Goal: Book appointment/travel/reservation

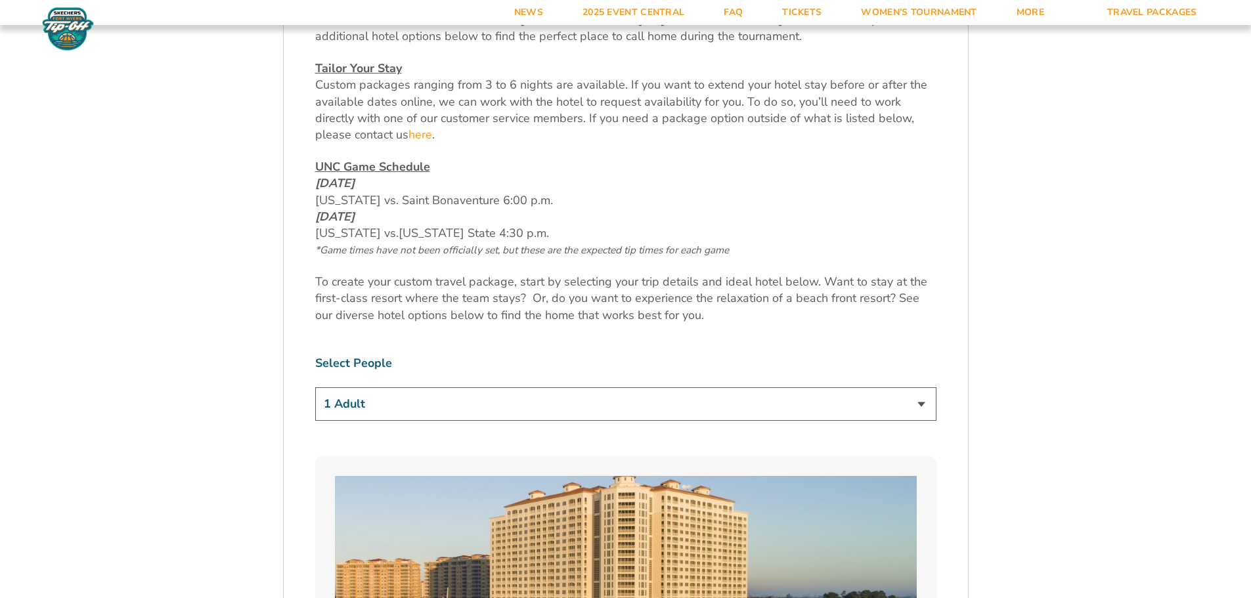
scroll to position [657, 0]
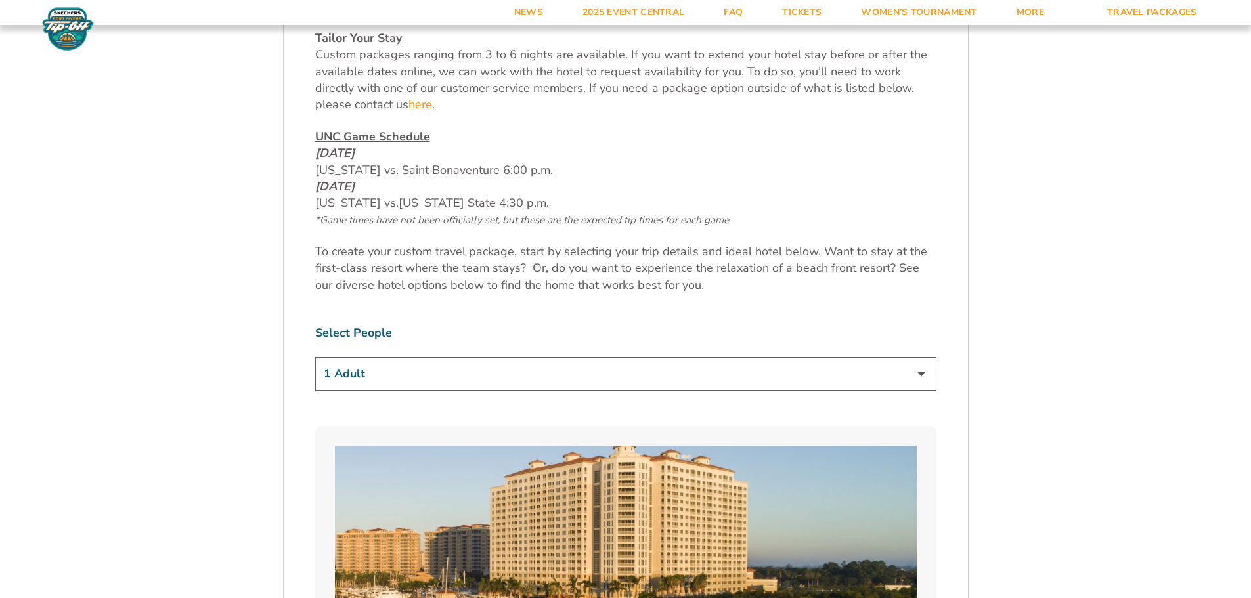
click at [395, 379] on select "1 Adult 2 Adults 3 Adults 4 Adults 2 Adults + 1 Child 2 Adults + 2 Children 2 A…" at bounding box center [625, 373] width 621 height 33
select select "2 Adults"
click at [315, 357] on select "1 Adult 2 Adults 3 Adults 4 Adults 2 Adults + 1 Child 2 Adults + 2 Children 2 A…" at bounding box center [625, 373] width 621 height 33
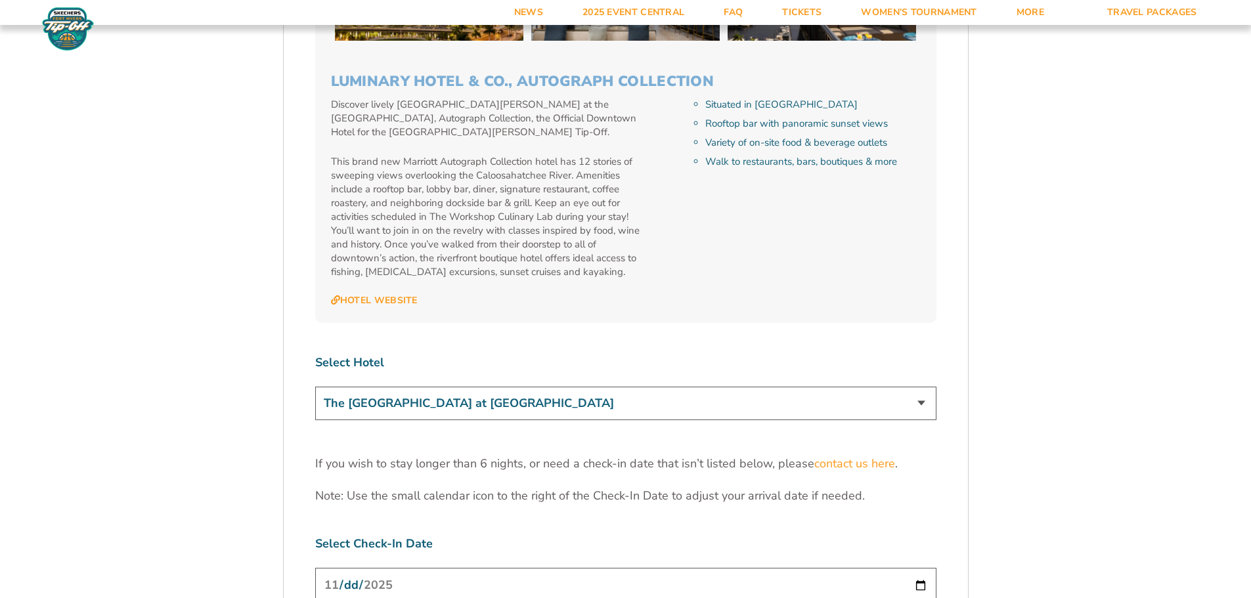
scroll to position [3838, 0]
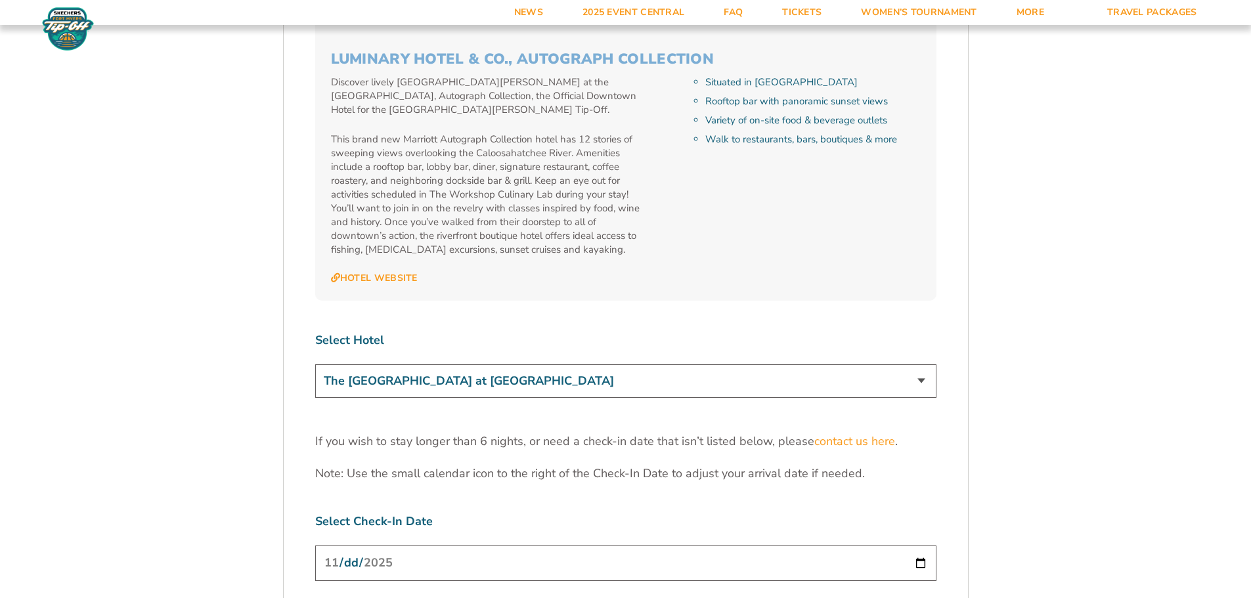
click at [892, 364] on select "The [GEOGRAPHIC_DATA] at [GEOGRAPHIC_DATA] [GEOGRAPHIC_DATA] [GEOGRAPHIC_DATA],…" at bounding box center [625, 380] width 621 height 33
select select "18478"
click at [315, 364] on select "The [GEOGRAPHIC_DATA] at [GEOGRAPHIC_DATA] [GEOGRAPHIC_DATA] [GEOGRAPHIC_DATA],…" at bounding box center [625, 380] width 621 height 33
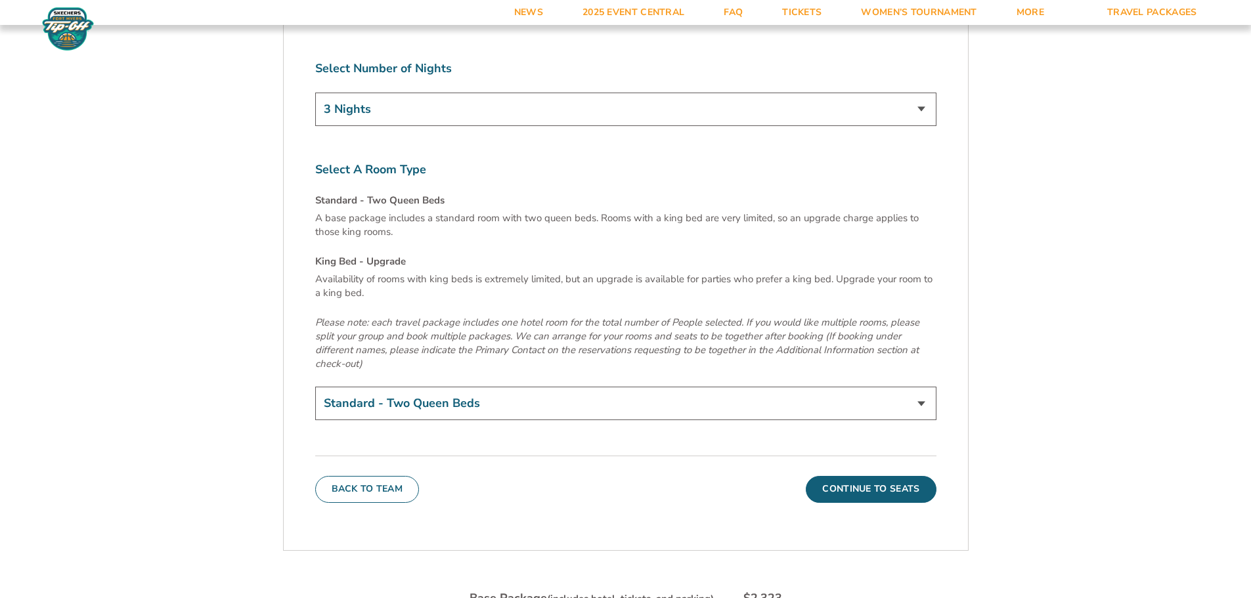
scroll to position [4298, 0]
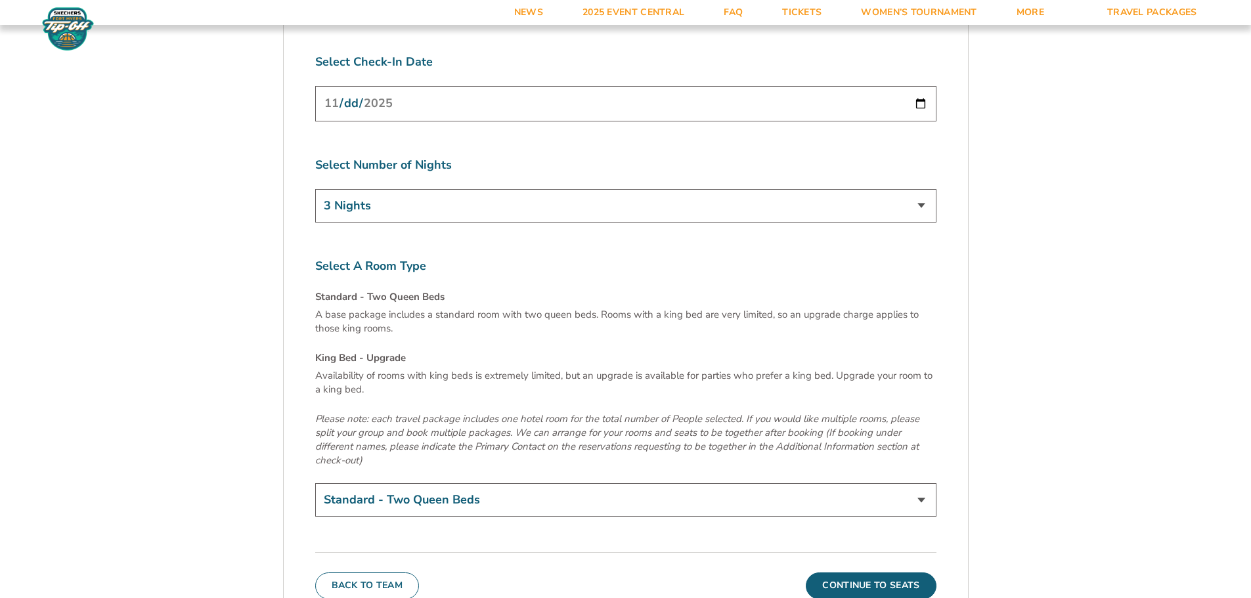
click at [393, 483] on select "Standard - Two Queen Beds King Bed - Upgrade (+$15 per night)" at bounding box center [625, 499] width 621 height 33
select select "King Bed - Upgrade"
click at [315, 483] on select "Standard - Two Queen Beds King Bed - Upgrade (+$15 per night)" at bounding box center [625, 499] width 621 height 33
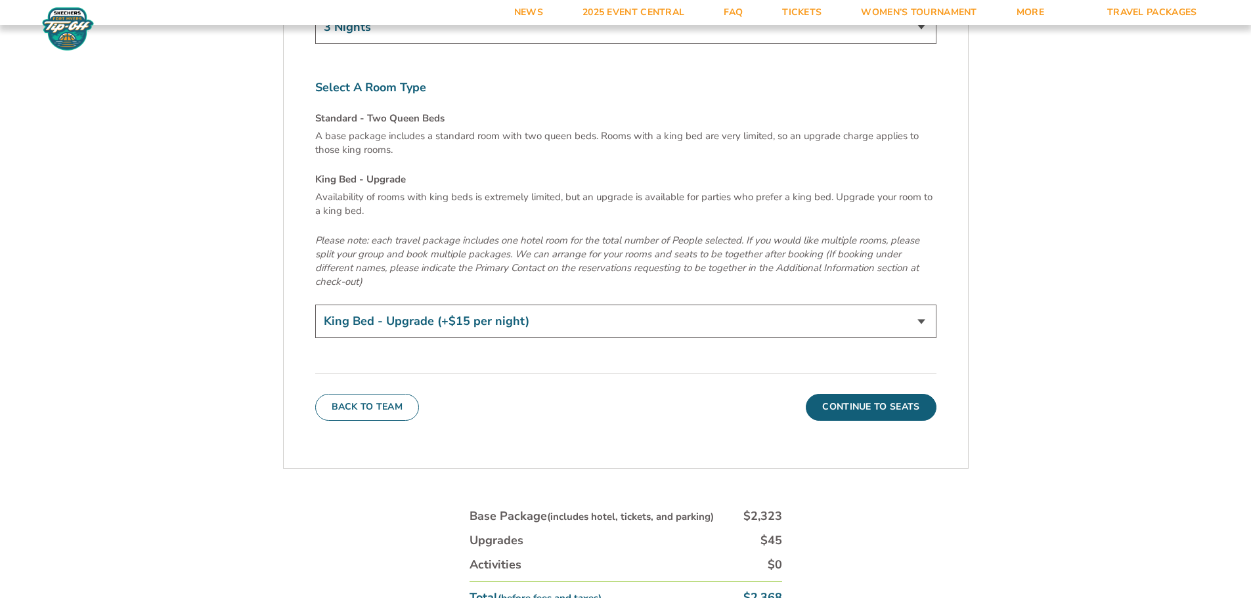
scroll to position [4495, 0]
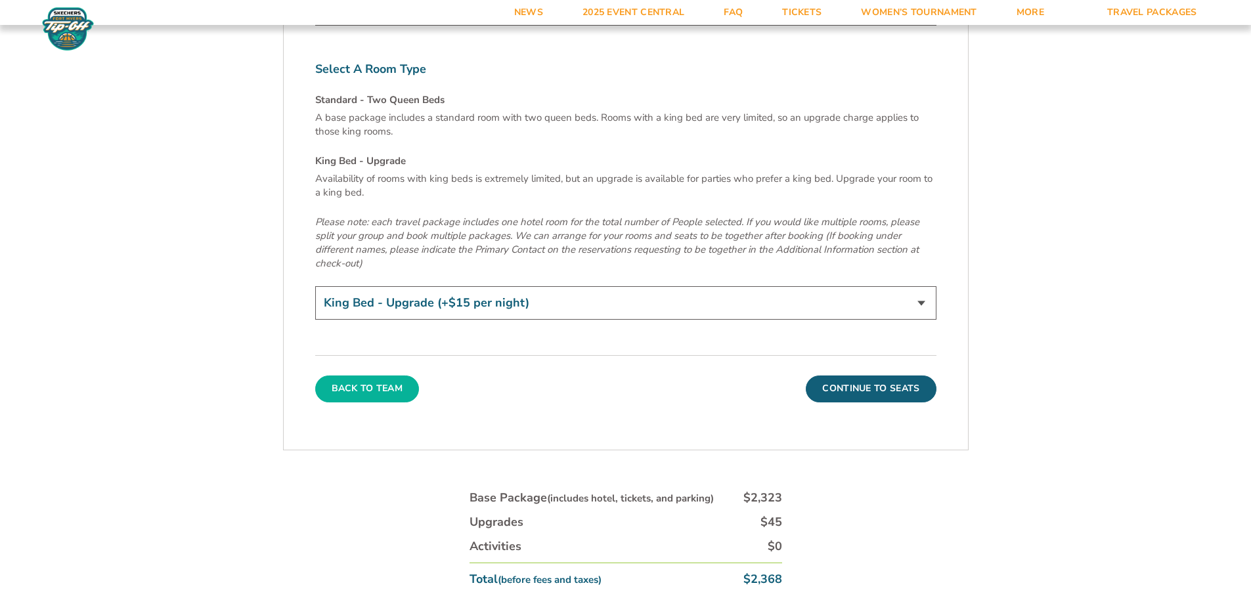
click at [367, 376] on button "Back To Team" at bounding box center [367, 389] width 104 height 26
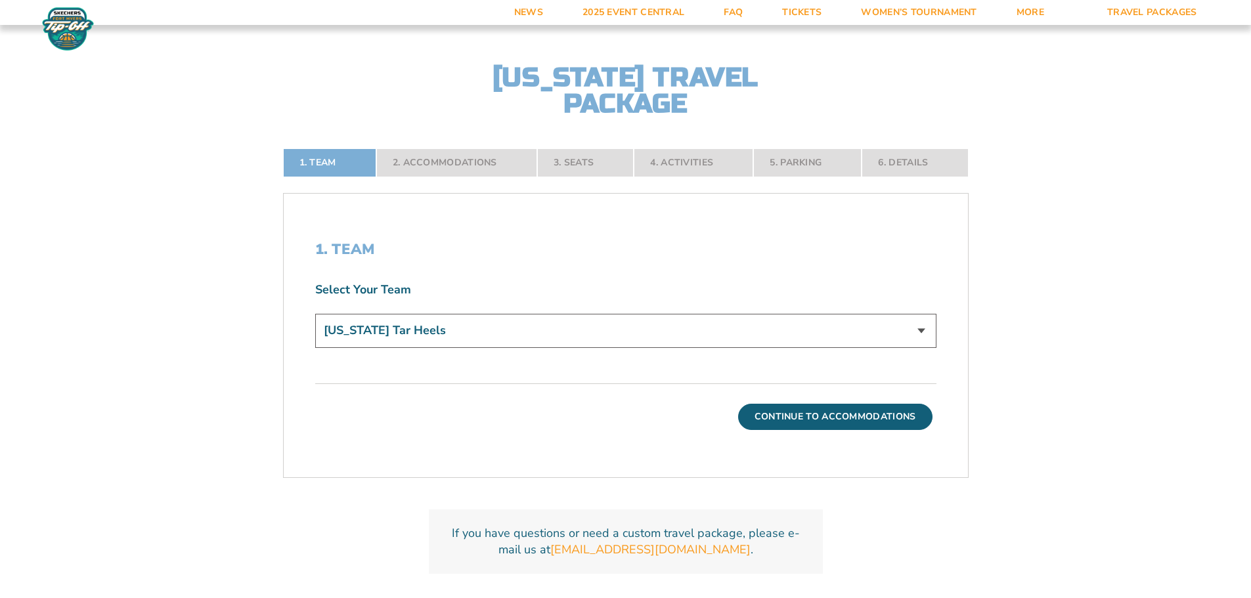
scroll to position [290, 0]
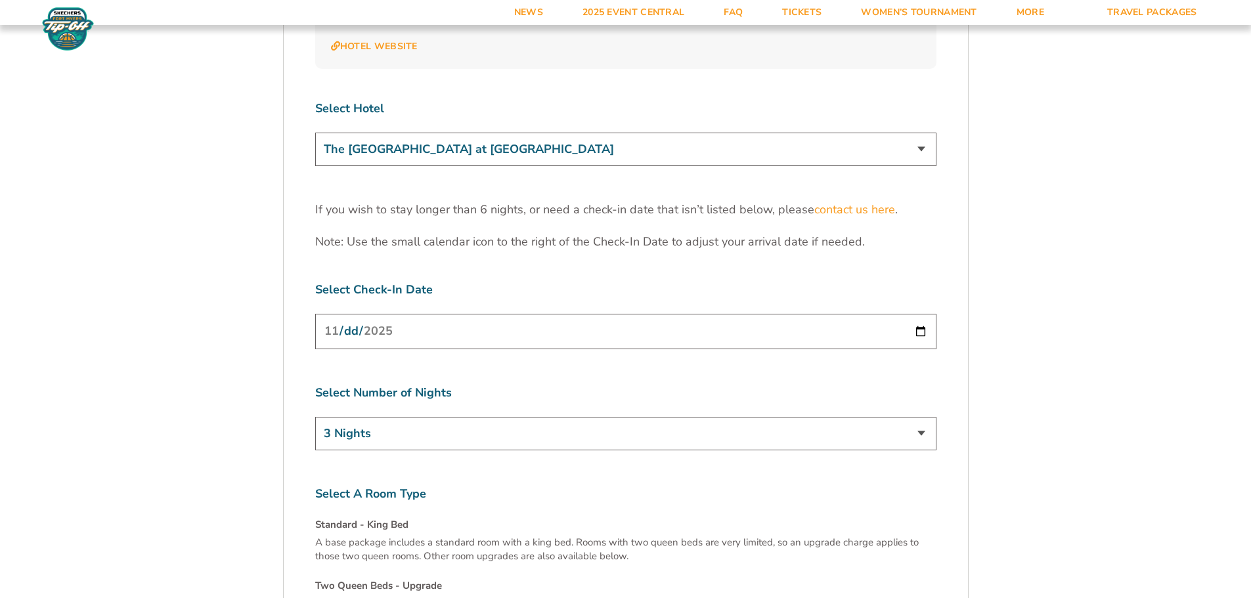
scroll to position [3935, 0]
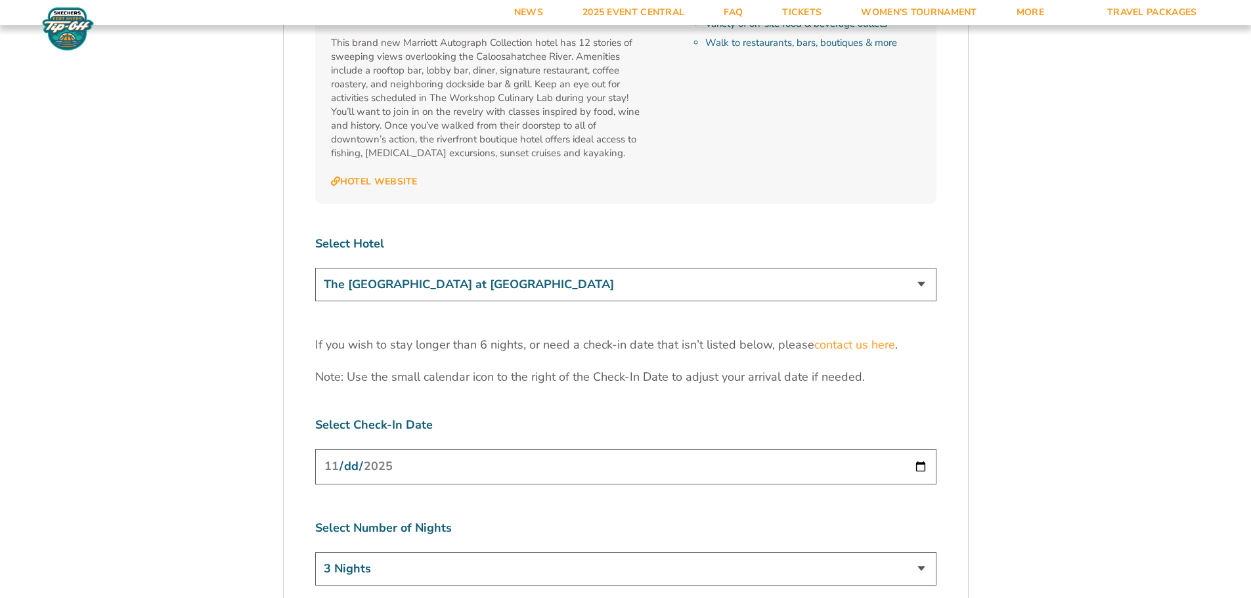
click at [413, 268] on select "The [GEOGRAPHIC_DATA] at [GEOGRAPHIC_DATA] [GEOGRAPHIC_DATA] [GEOGRAPHIC_DATA],…" at bounding box center [625, 284] width 621 height 33
click at [315, 268] on select "The [GEOGRAPHIC_DATA] at [GEOGRAPHIC_DATA] [GEOGRAPHIC_DATA] [GEOGRAPHIC_DATA],…" at bounding box center [625, 284] width 621 height 33
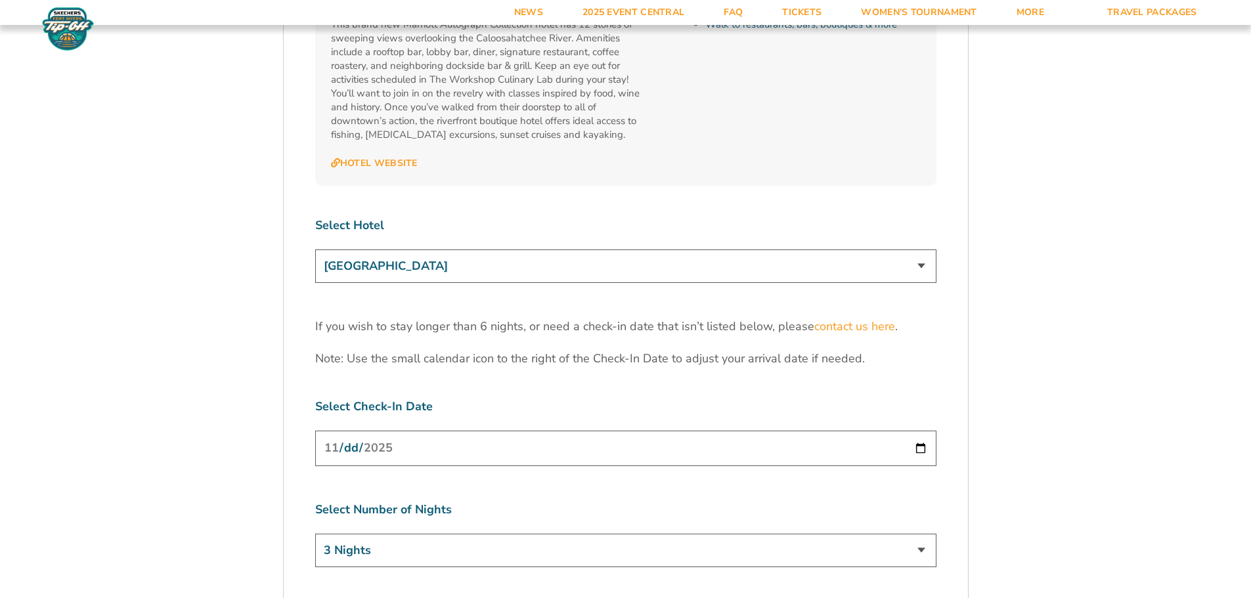
scroll to position [3738, 0]
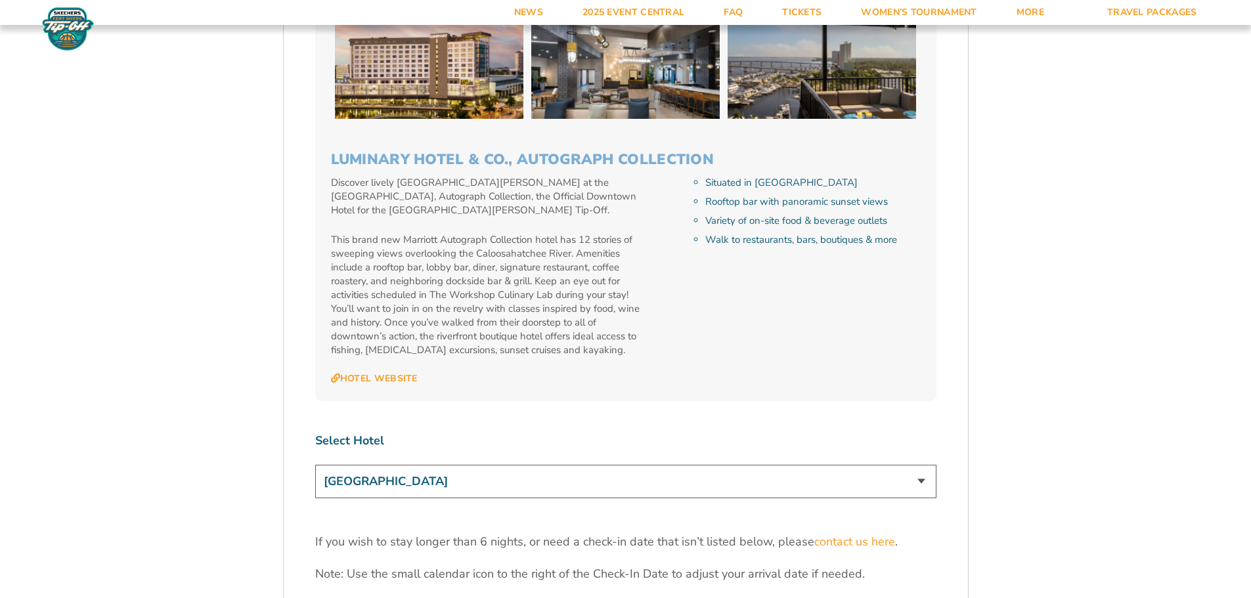
click at [353, 465] on select "The [GEOGRAPHIC_DATA] at [GEOGRAPHIC_DATA] [GEOGRAPHIC_DATA] [GEOGRAPHIC_DATA],…" at bounding box center [625, 481] width 621 height 33
select select "17487"
click at [315, 465] on select "The [GEOGRAPHIC_DATA] at [GEOGRAPHIC_DATA] [GEOGRAPHIC_DATA] [GEOGRAPHIC_DATA],…" at bounding box center [625, 481] width 621 height 33
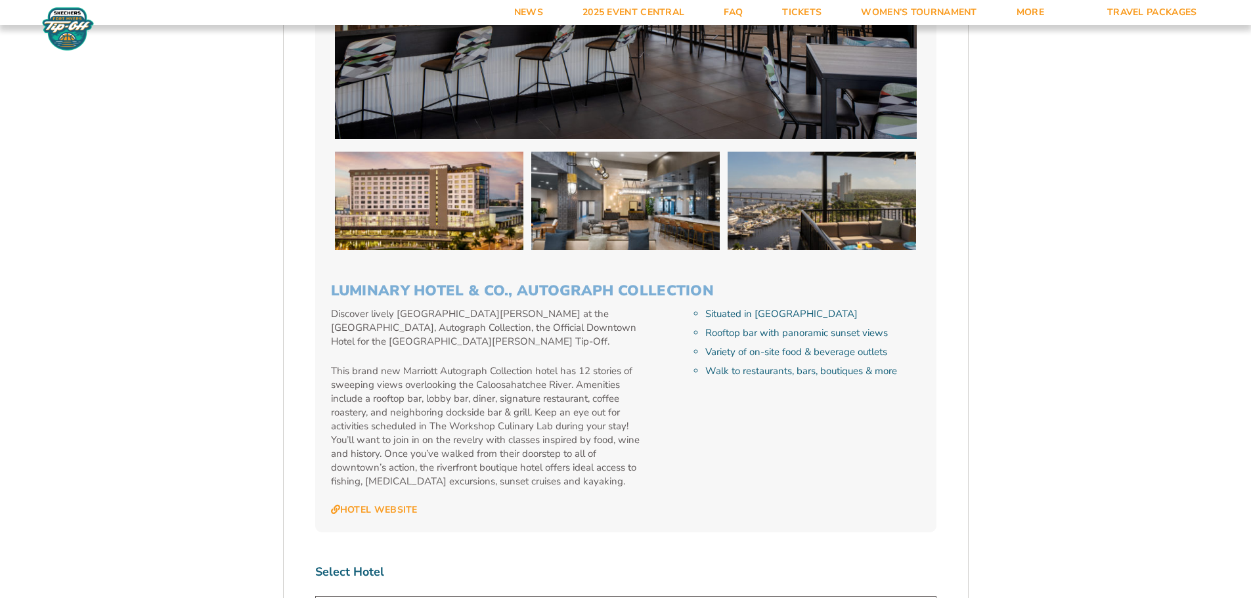
scroll to position [3213, 0]
